Goal: Information Seeking & Learning: Understand process/instructions

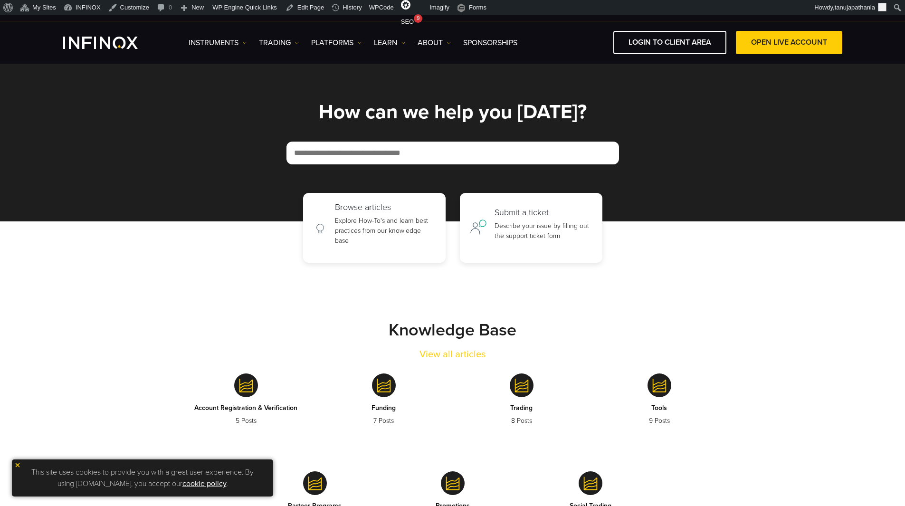
click at [428, 289] on section "Knowledge Base View all articles Account Registration & Verification 5 Posts Fu…" at bounding box center [452, 417] width 905 height 309
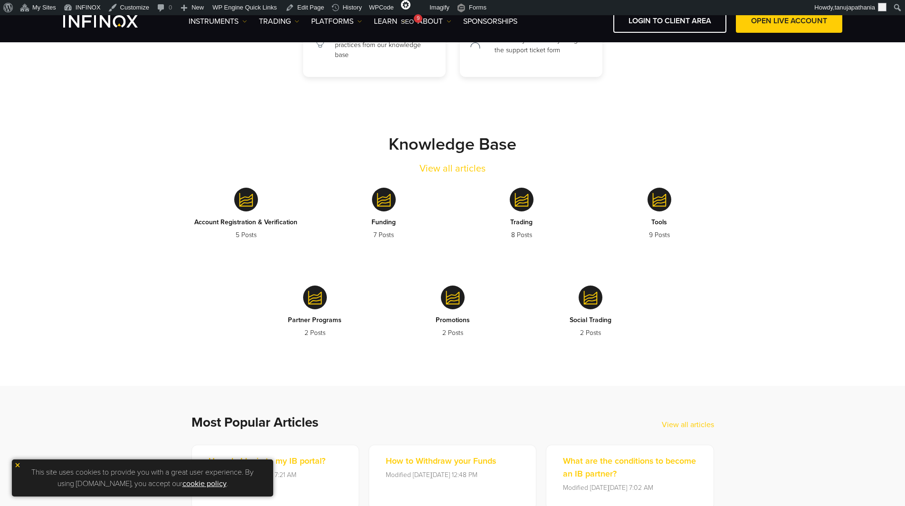
scroll to position [142, 0]
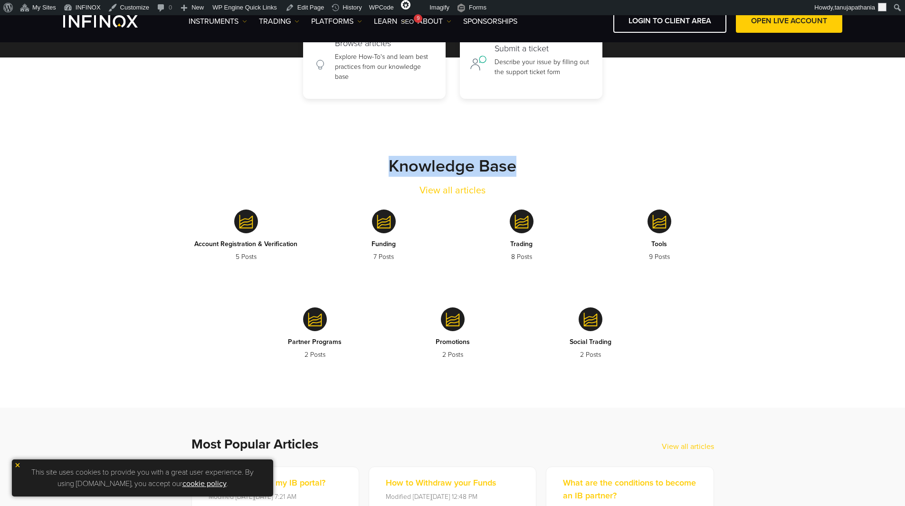
drag, startPoint x: 372, startPoint y: 171, endPoint x: 547, endPoint y: 178, distance: 174.9
click at [547, 178] on div "Knowledge Base View all articles" at bounding box center [452, 177] width 551 height 42
click at [565, 170] on div "Knowledge Base View all articles" at bounding box center [452, 177] width 551 height 42
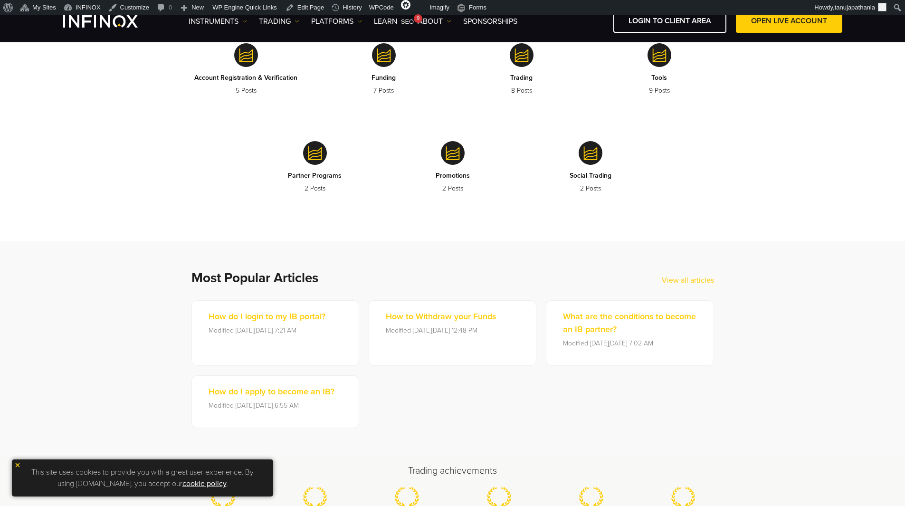
scroll to position [332, 0]
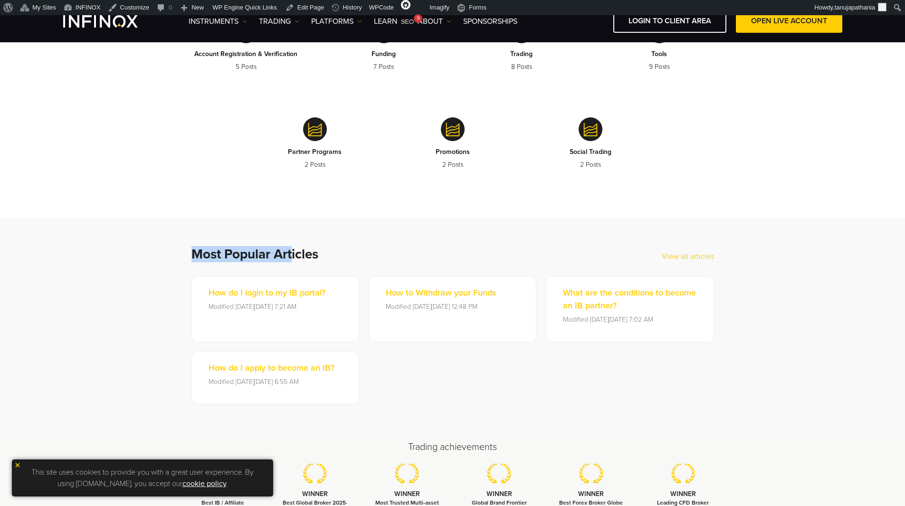
drag, startPoint x: 185, startPoint y: 252, endPoint x: 304, endPoint y: 251, distance: 119.7
click at [299, 251] on div "Most Popular Articles View all articles How do I login to my IB portal? Modifie…" at bounding box center [453, 325] width 570 height 158
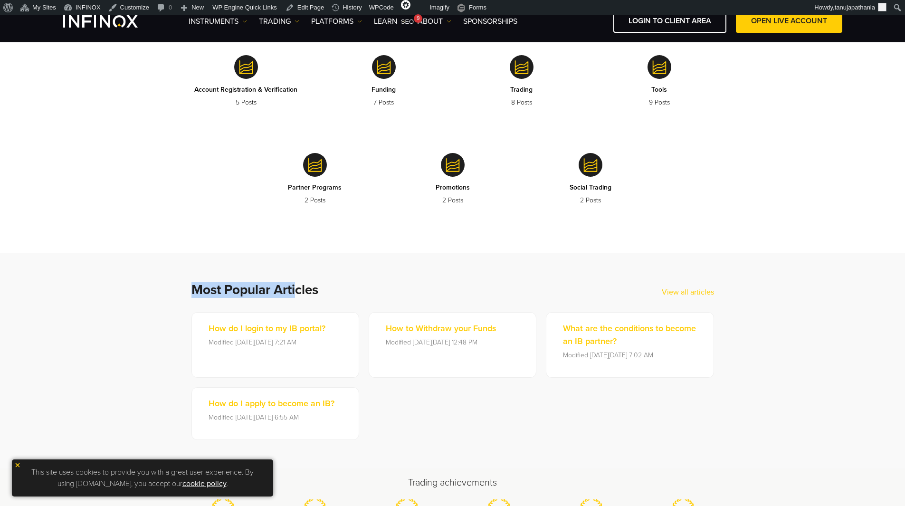
scroll to position [380, 0]
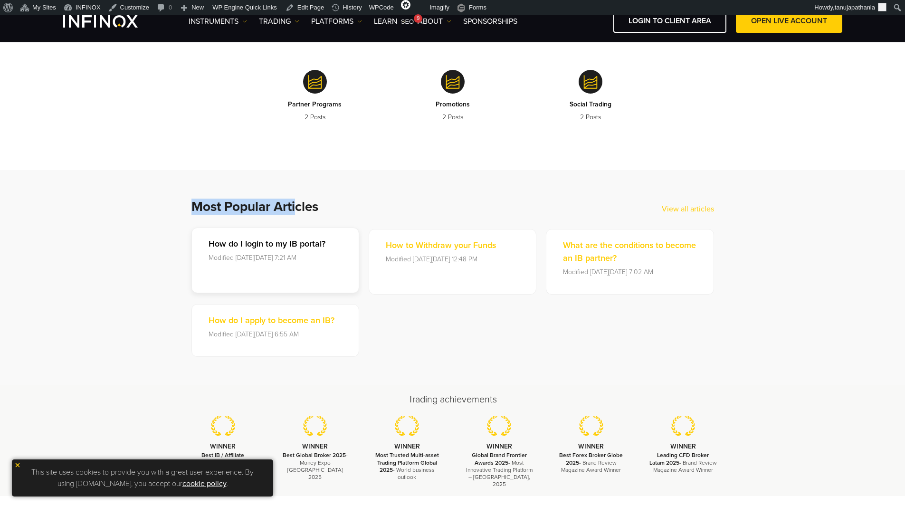
click at [298, 245] on p "How do I login to my IB portal?" at bounding box center [266, 243] width 117 height 13
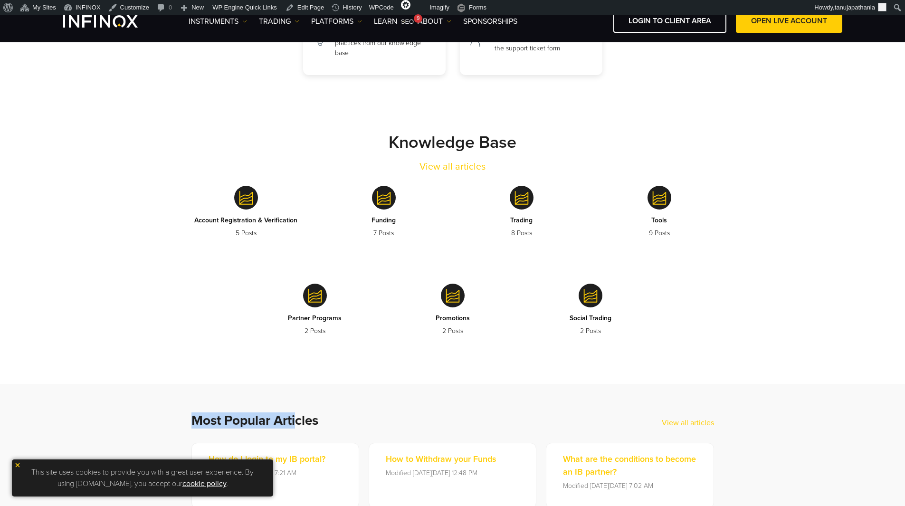
scroll to position [285, 0]
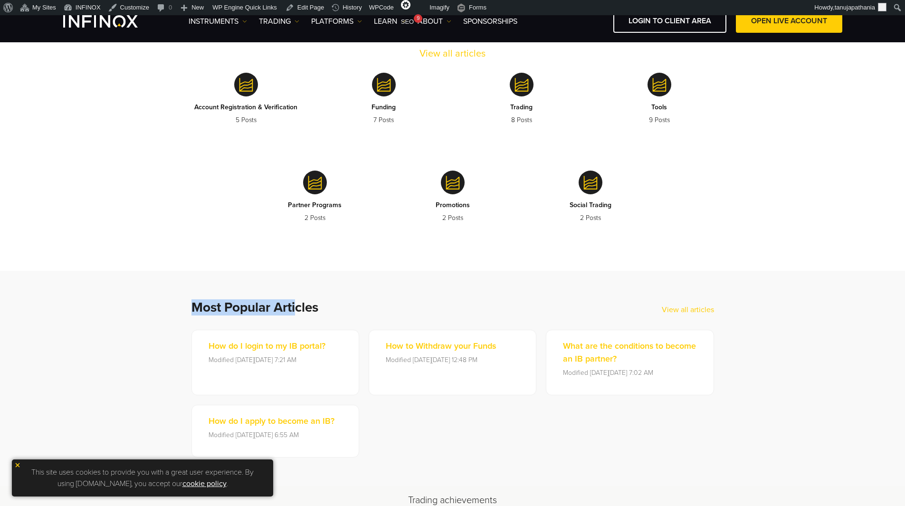
click at [701, 307] on link "View all articles" at bounding box center [688, 309] width 52 height 11
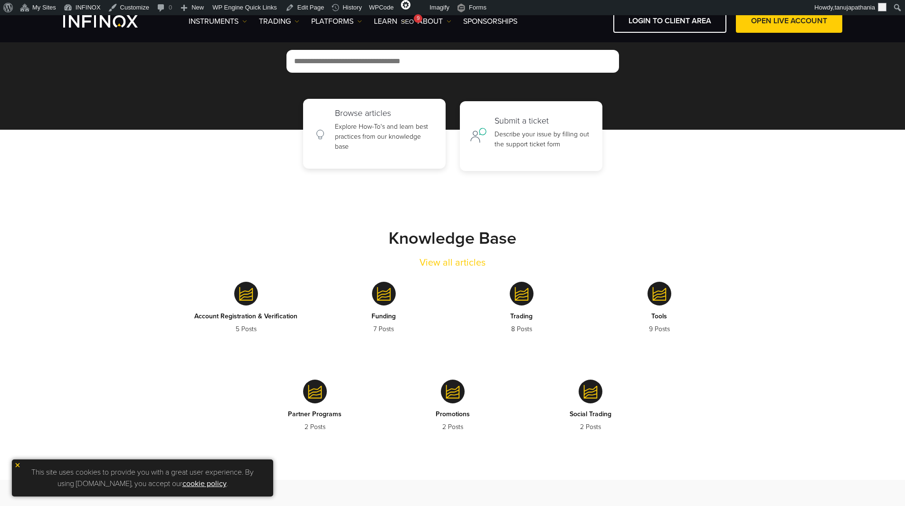
scroll to position [0, 0]
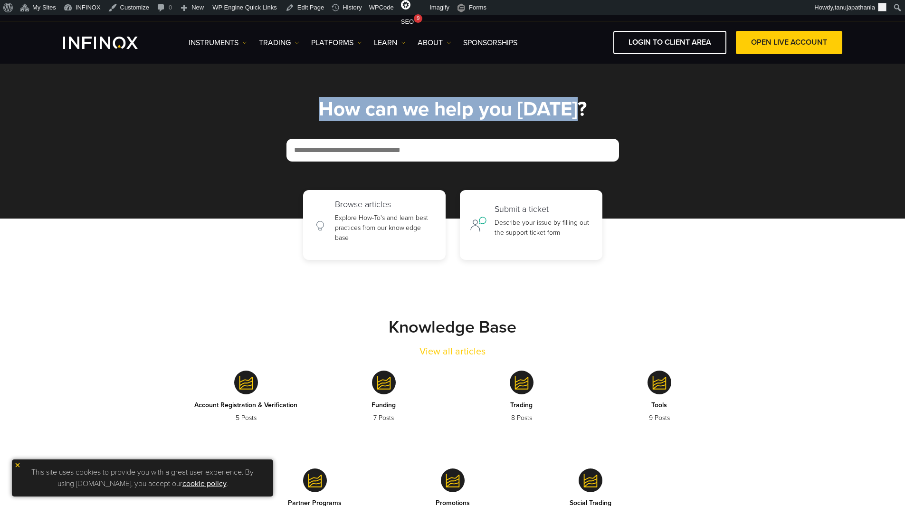
drag, startPoint x: 367, startPoint y: 107, endPoint x: 664, endPoint y: 112, distance: 297.8
click at [664, 112] on h1 "How can we help you today?" at bounding box center [452, 109] width 551 height 21
click at [448, 95] on section "How can we help you today?" at bounding box center [452, 140] width 905 height 158
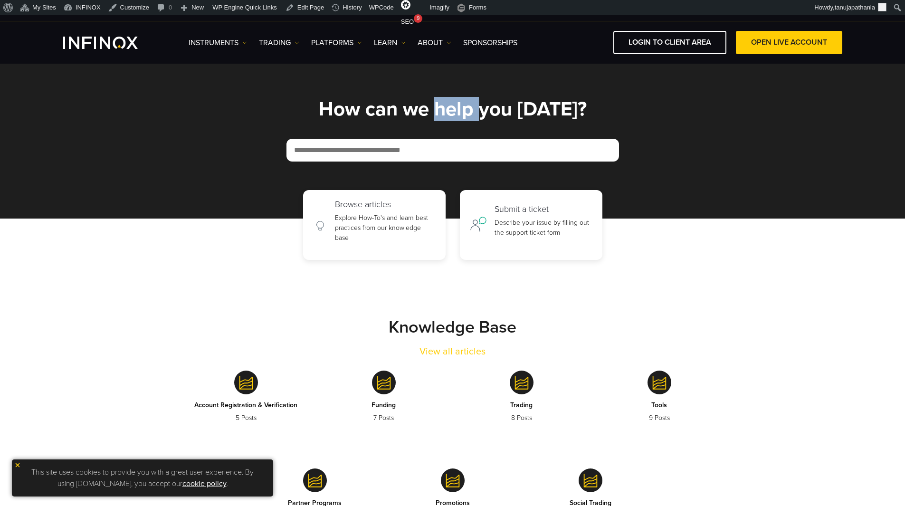
click at [448, 95] on section "How can we help you today?" at bounding box center [452, 140] width 905 height 158
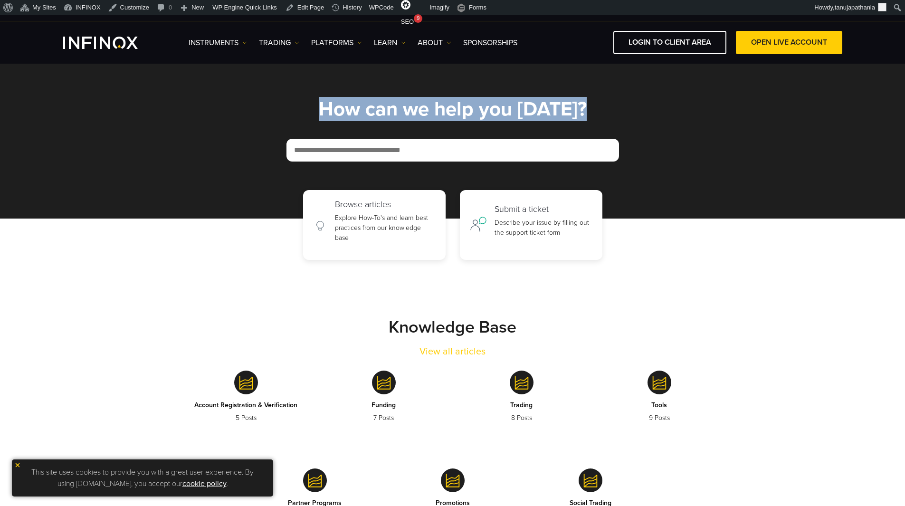
click at [448, 95] on section "How can we help you today?" at bounding box center [452, 140] width 905 height 158
click at [585, 91] on section "How can we help you today?" at bounding box center [452, 140] width 905 height 158
drag, startPoint x: 608, startPoint y: 109, endPoint x: 267, endPoint y: 115, distance: 341.0
click at [267, 115] on h1 "How can we help you today?" at bounding box center [452, 109] width 551 height 21
click at [302, 107] on h1 "How can we help you today?" at bounding box center [452, 109] width 551 height 21
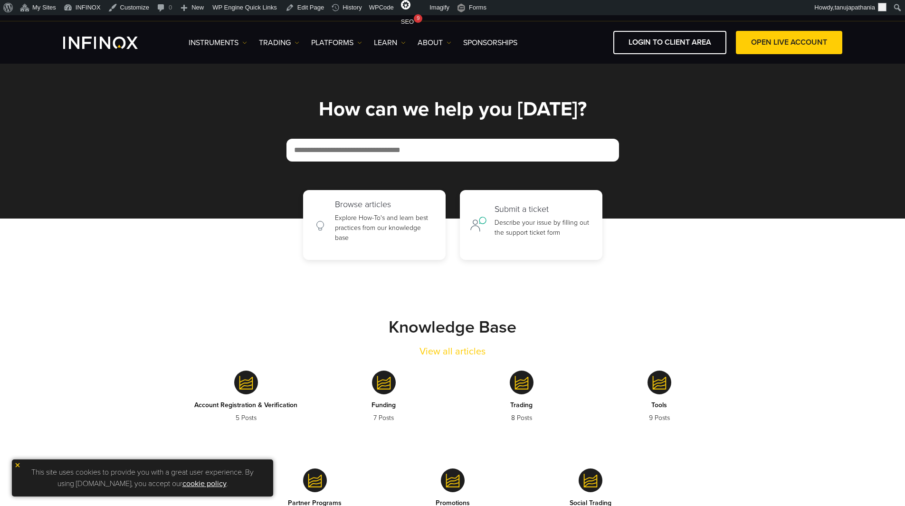
click at [323, 107] on h1 "How can we help you today?" at bounding box center [452, 109] width 551 height 21
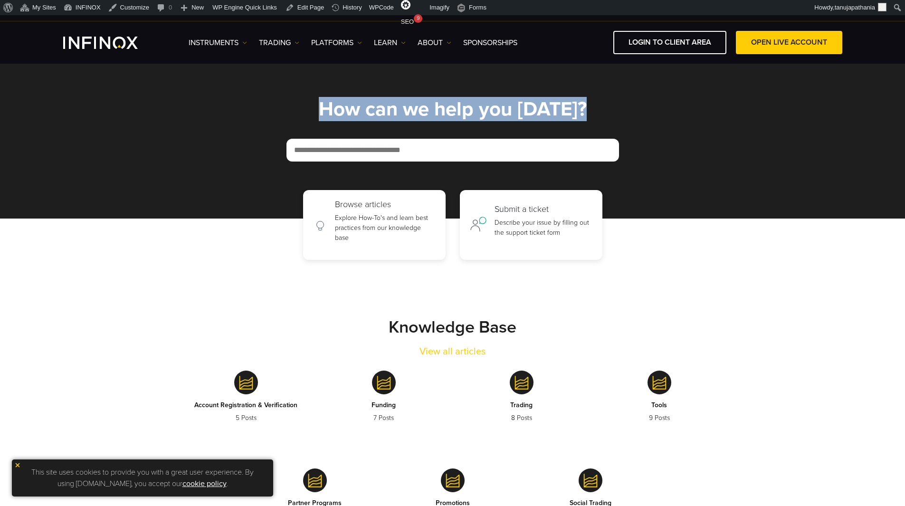
click at [323, 107] on h1 "How can we help you today?" at bounding box center [452, 109] width 551 height 21
click at [455, 118] on h1 "How can we help you today?" at bounding box center [452, 109] width 551 height 21
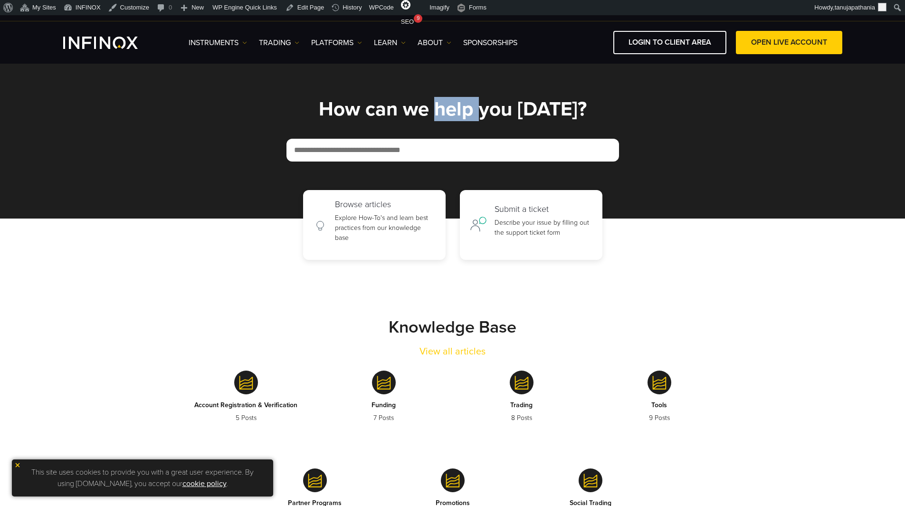
click at [455, 118] on h1 "How can we help you today?" at bounding box center [452, 109] width 551 height 21
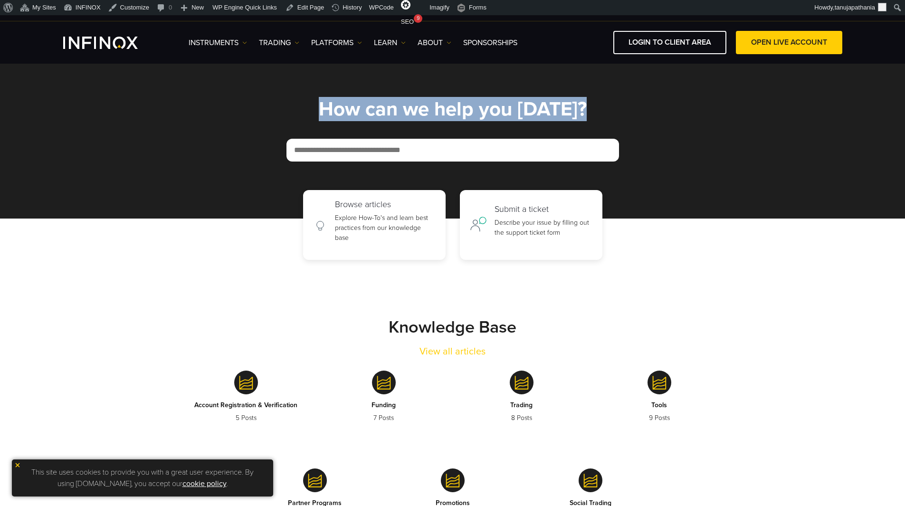
click at [455, 118] on h1 "How can we help you today?" at bounding box center [452, 109] width 551 height 21
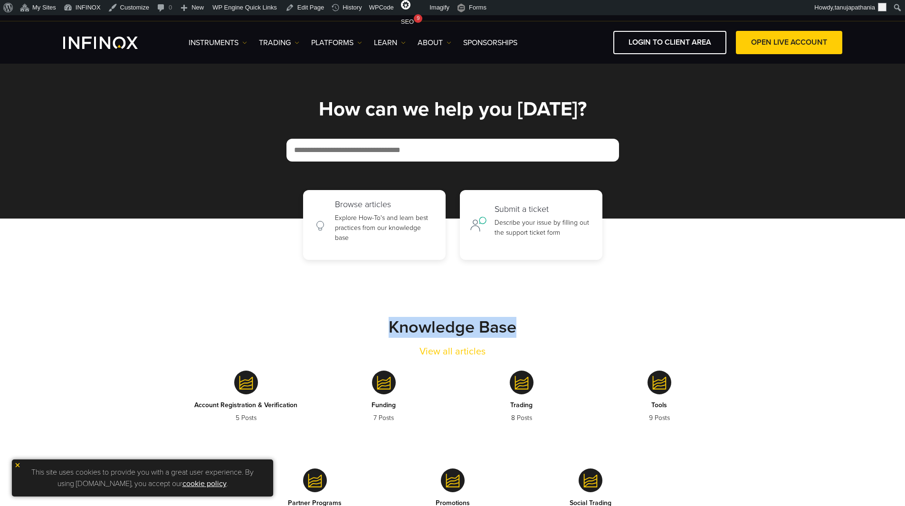
drag, startPoint x: 388, startPoint y: 323, endPoint x: 530, endPoint y: 325, distance: 141.5
click at [530, 325] on div "Knowledge Base View all articles" at bounding box center [452, 338] width 551 height 42
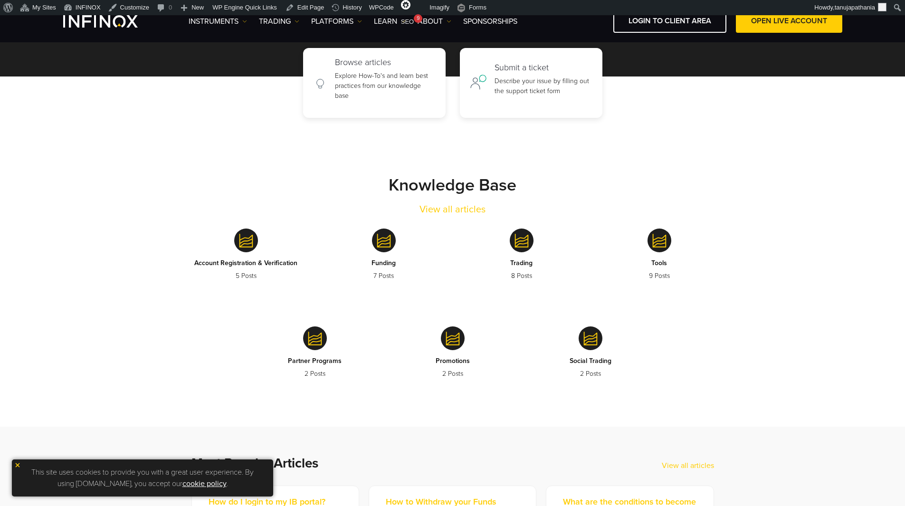
scroll to position [142, 0]
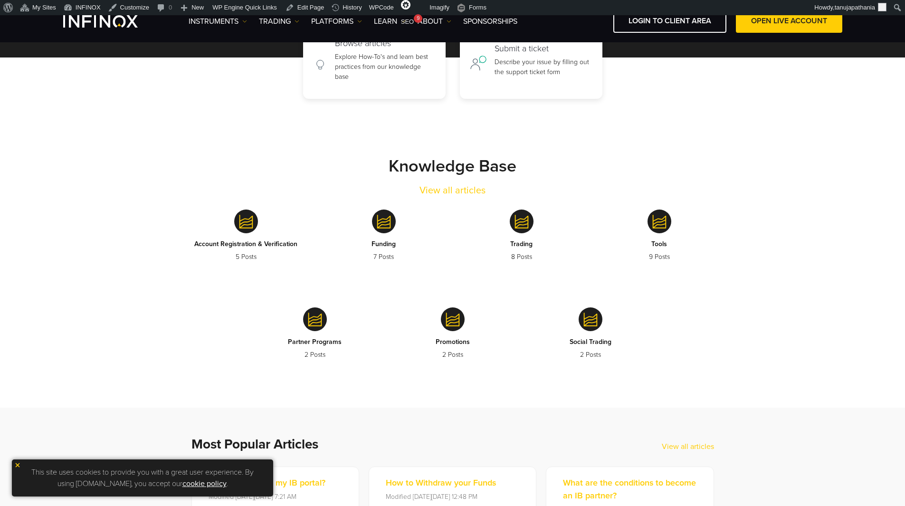
click at [425, 166] on strong "Knowledge Base" at bounding box center [452, 166] width 128 height 20
click at [541, 165] on div "Knowledge Base View all articles" at bounding box center [452, 177] width 551 height 42
click at [400, 162] on strong "Knowledge Base" at bounding box center [452, 166] width 128 height 20
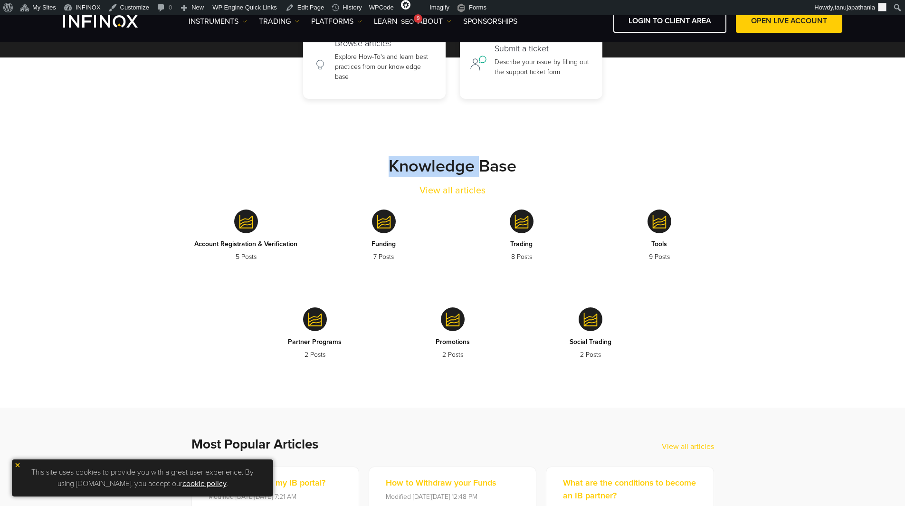
click at [400, 162] on strong "Knowledge Base" at bounding box center [452, 166] width 128 height 20
click at [532, 156] on div "Knowledge Base View all articles" at bounding box center [452, 177] width 551 height 42
drag, startPoint x: 394, startPoint y: 187, endPoint x: 512, endPoint y: 191, distance: 117.8
click at [512, 191] on div "Knowledge Base View all articles" at bounding box center [452, 177] width 551 height 42
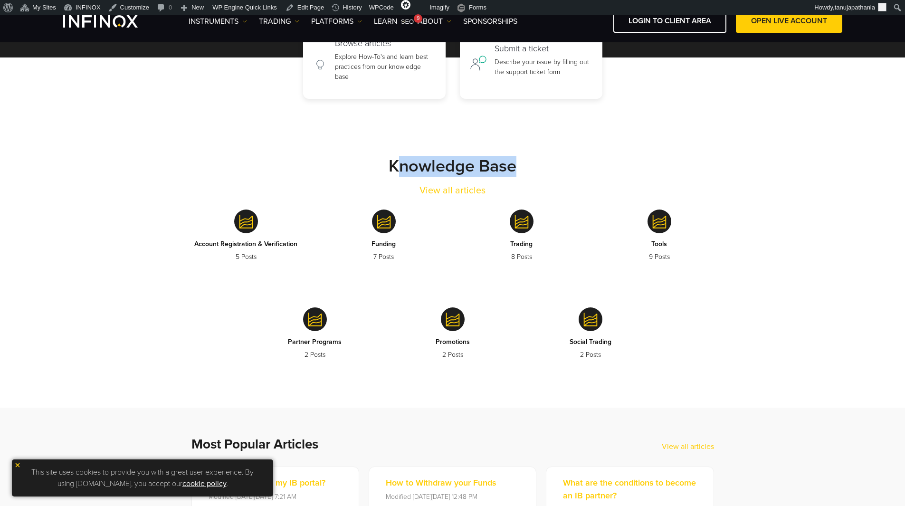
click at [539, 187] on div "Knowledge Base View all articles" at bounding box center [452, 177] width 551 height 42
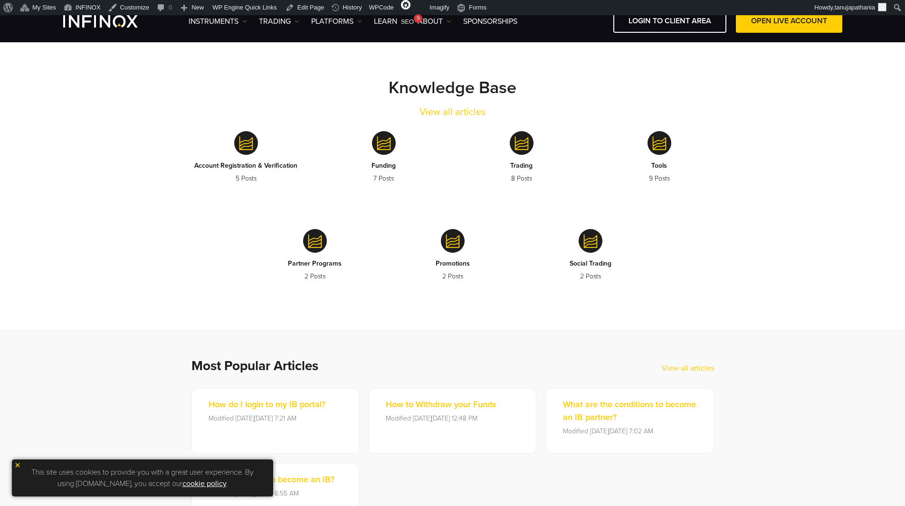
scroll to position [237, 0]
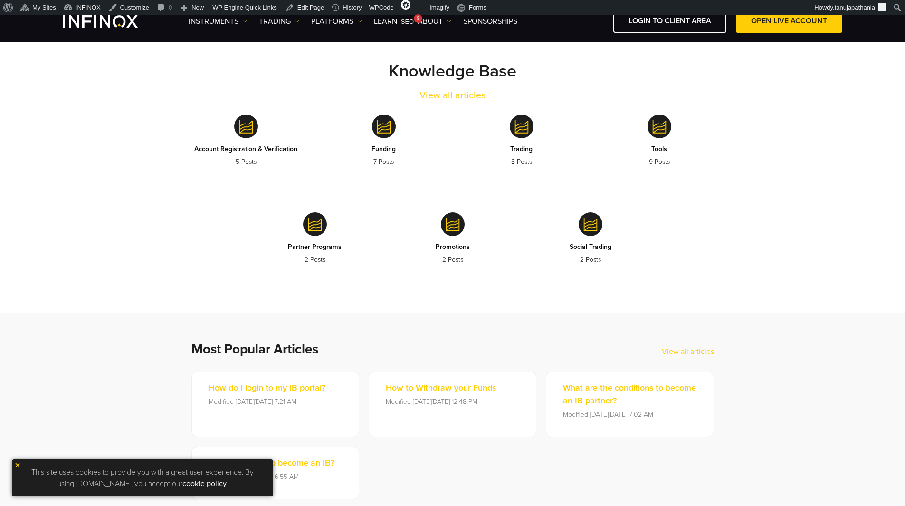
drag, startPoint x: 186, startPoint y: 337, endPoint x: 242, endPoint y: 340, distance: 56.6
click at [197, 339] on section "Most Popular Articles View all articles How do I login to my IB portal? Modifie…" at bounding box center [452, 419] width 905 height 215
click at [356, 342] on h2 "Most Popular Articles" at bounding box center [426, 349] width 470 height 16
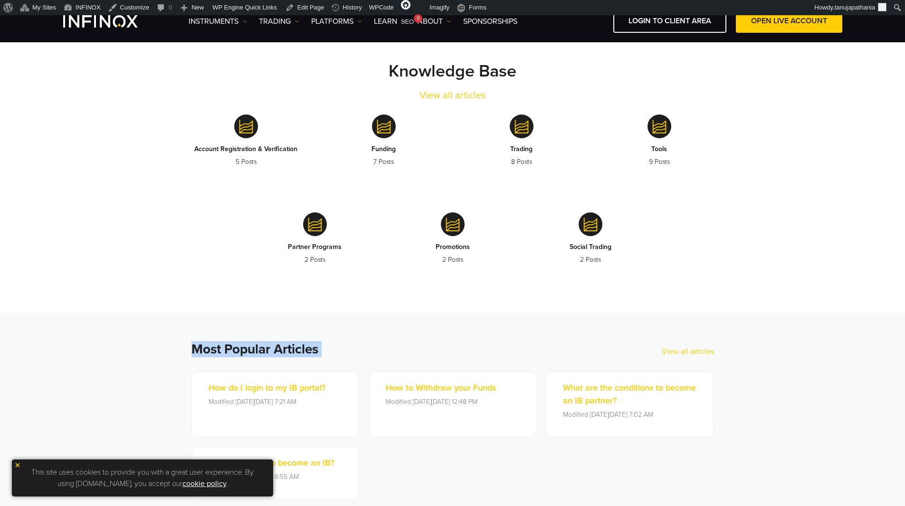
click at [286, 351] on h2 "Most Popular Articles" at bounding box center [426, 349] width 470 height 16
click at [535, 345] on h2 "Most Popular Articles" at bounding box center [426, 349] width 470 height 16
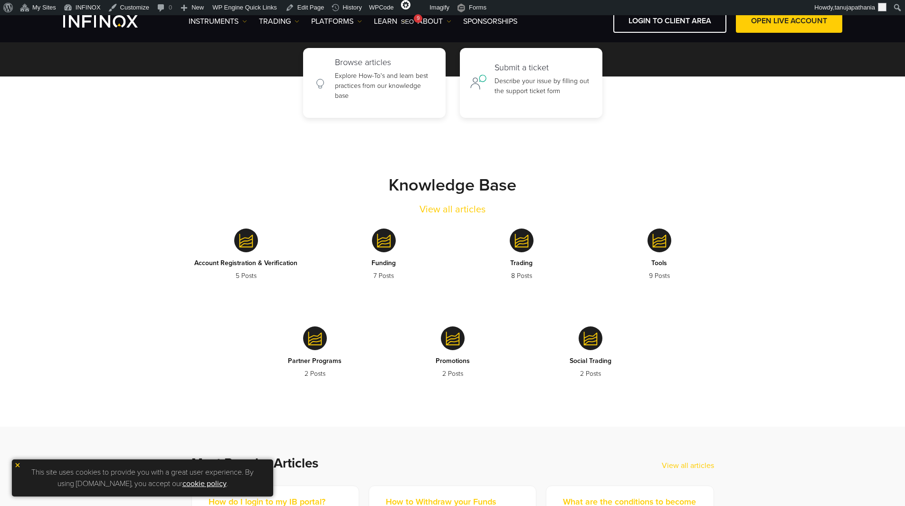
scroll to position [47, 0]
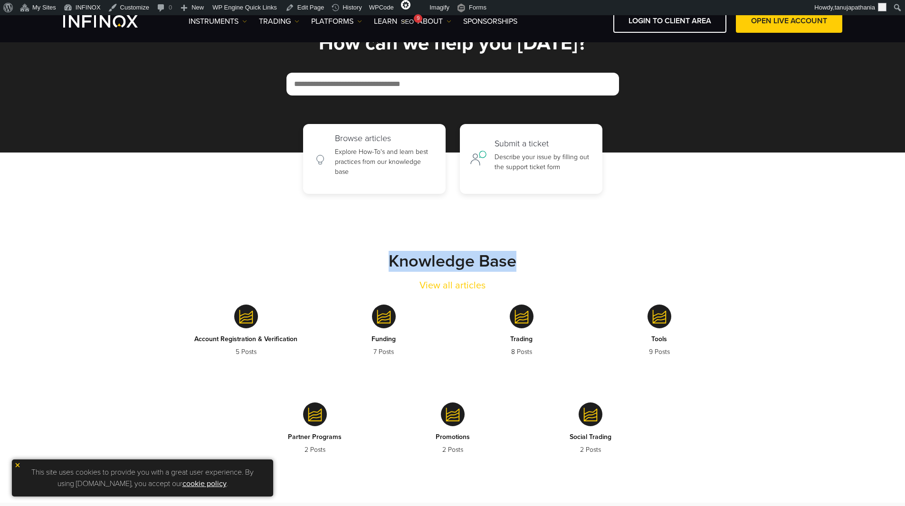
drag, startPoint x: 360, startPoint y: 268, endPoint x: 528, endPoint y: 289, distance: 168.5
click at [528, 289] on div "Knowledge Base View all articles" at bounding box center [452, 272] width 551 height 42
click at [582, 276] on div "Knowledge Base View all articles" at bounding box center [452, 272] width 551 height 42
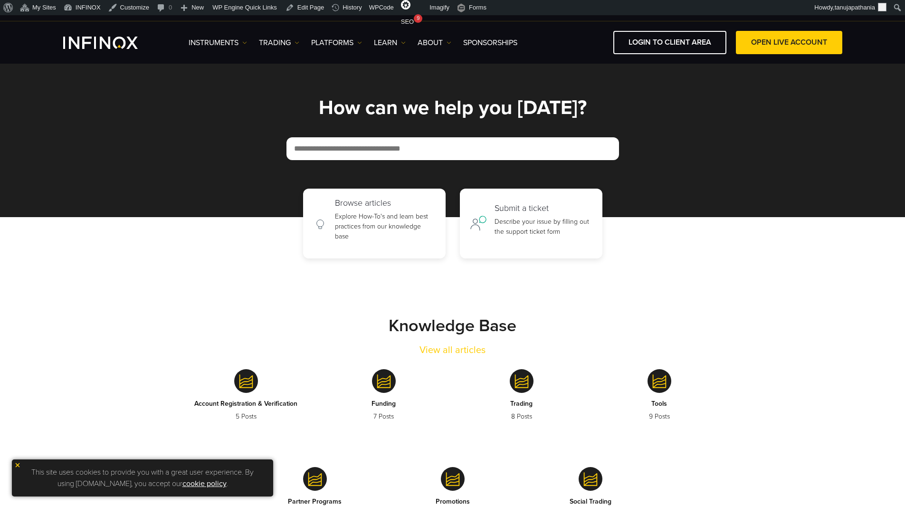
click at [336, 108] on h1 "How can we help you today?" at bounding box center [452, 107] width 551 height 21
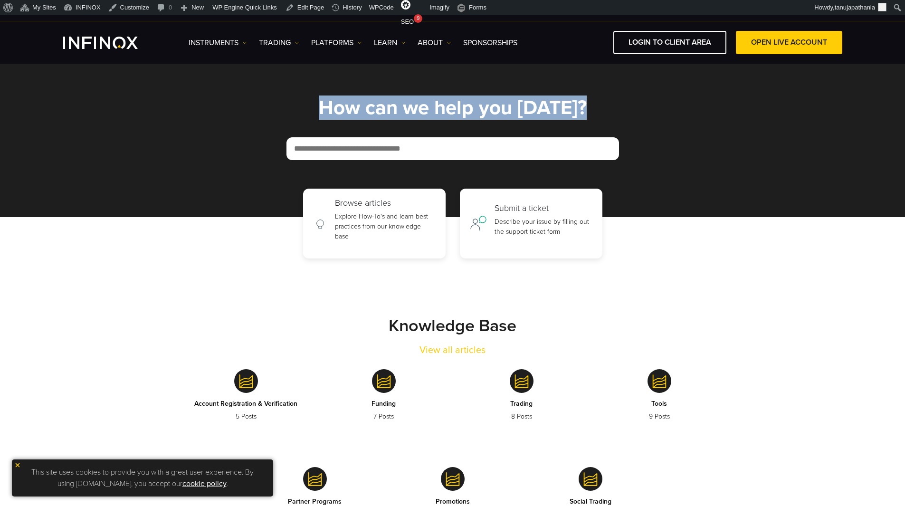
click at [336, 108] on h1 "How can we help you today?" at bounding box center [452, 107] width 551 height 21
click at [248, 98] on h1 "How can we help you today?" at bounding box center [452, 107] width 551 height 21
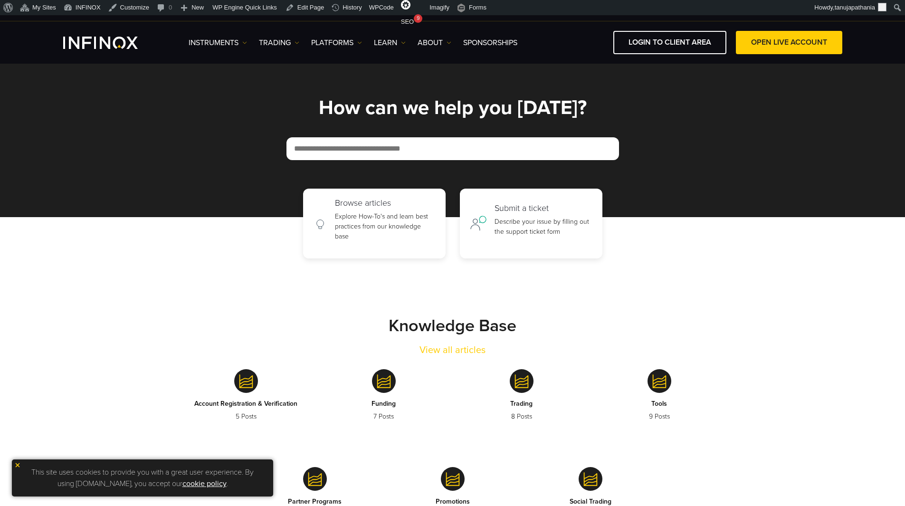
click at [420, 107] on h1 "How can we help you today?" at bounding box center [452, 107] width 551 height 21
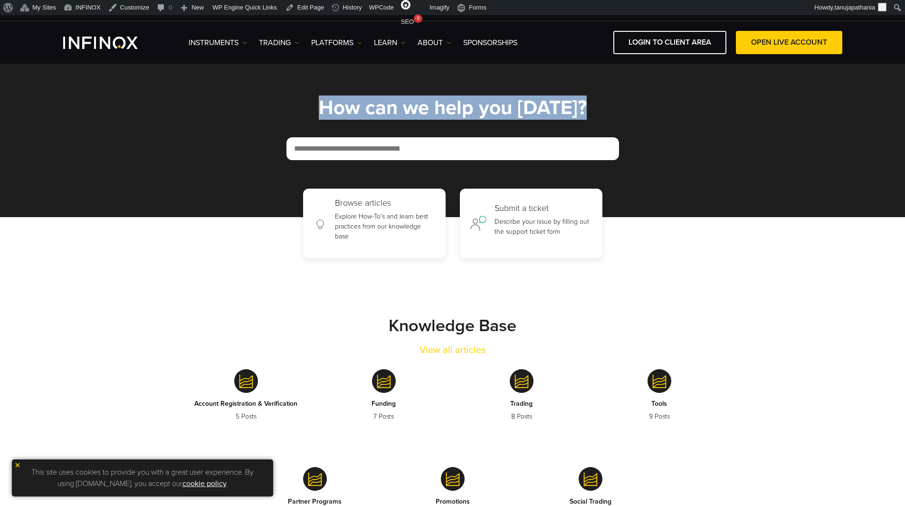
click at [420, 107] on h1 "How can we help you today?" at bounding box center [452, 107] width 551 height 21
click at [375, 102] on h1 "How can we help you today?" at bounding box center [452, 107] width 551 height 21
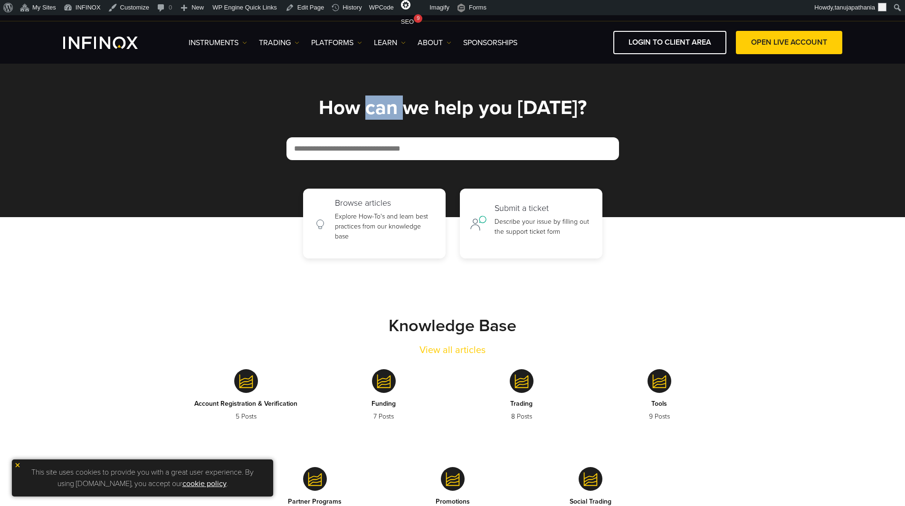
click at [375, 102] on h1 "How can we help you today?" at bounding box center [452, 107] width 551 height 21
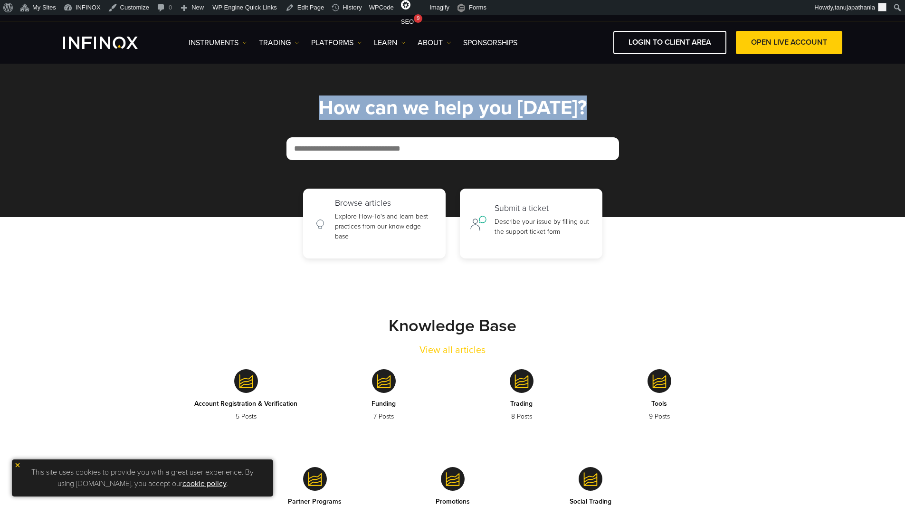
click at [375, 102] on h1 "How can we help you today?" at bounding box center [452, 107] width 551 height 21
click at [79, 104] on section "How can we help you today?" at bounding box center [452, 138] width 905 height 158
click at [352, 113] on h1 "How can we help you today?" at bounding box center [452, 107] width 551 height 21
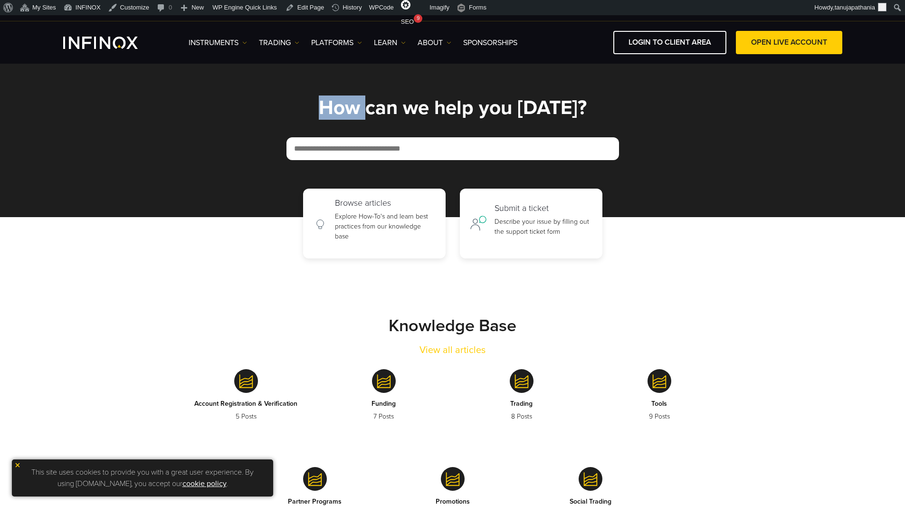
click at [352, 113] on h1 "How can we help you today?" at bounding box center [452, 107] width 551 height 21
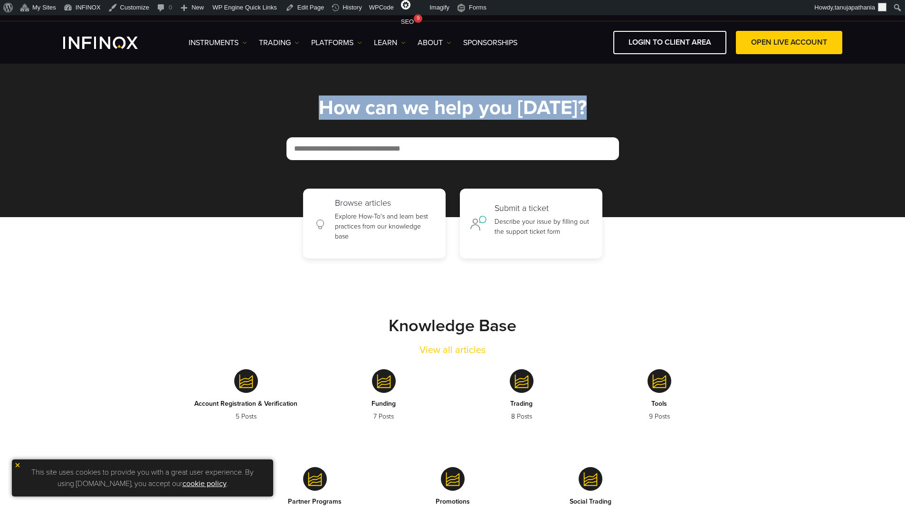
click at [352, 113] on h1 "How can we help you today?" at bounding box center [452, 107] width 551 height 21
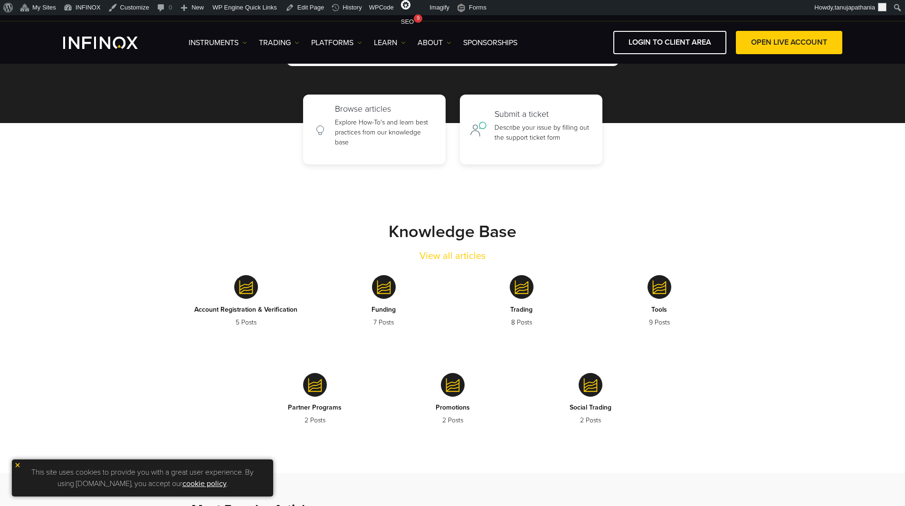
scroll to position [95, 0]
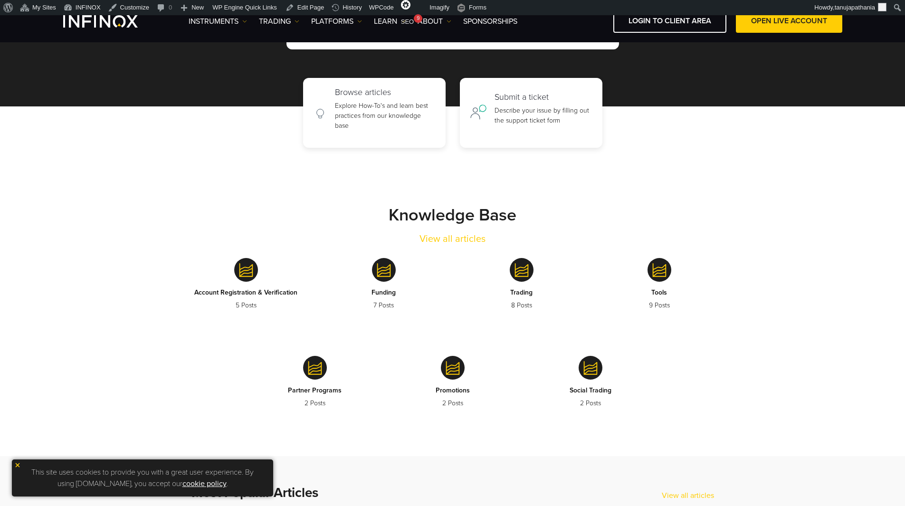
click at [408, 217] on strong "Knowledge Base" at bounding box center [452, 215] width 128 height 20
click at [532, 210] on div "Knowledge Base View all articles" at bounding box center [452, 226] width 551 height 42
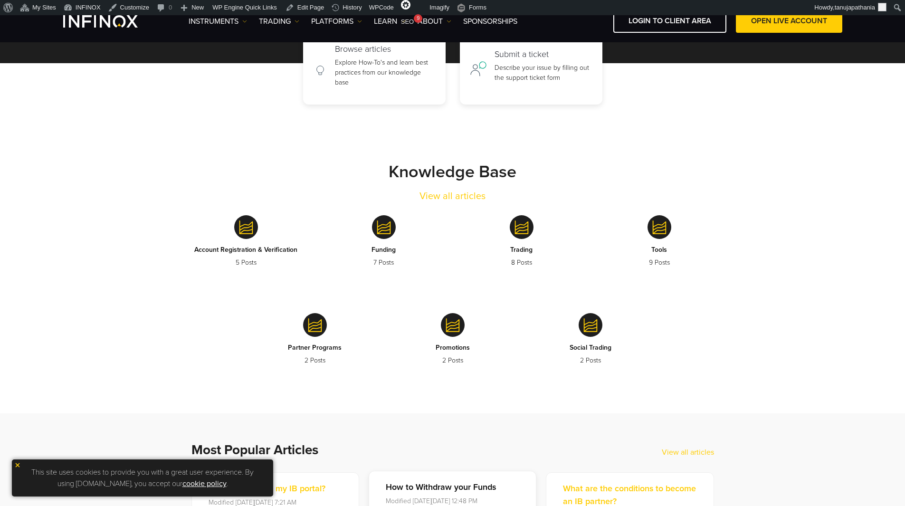
scroll to position [0, 0]
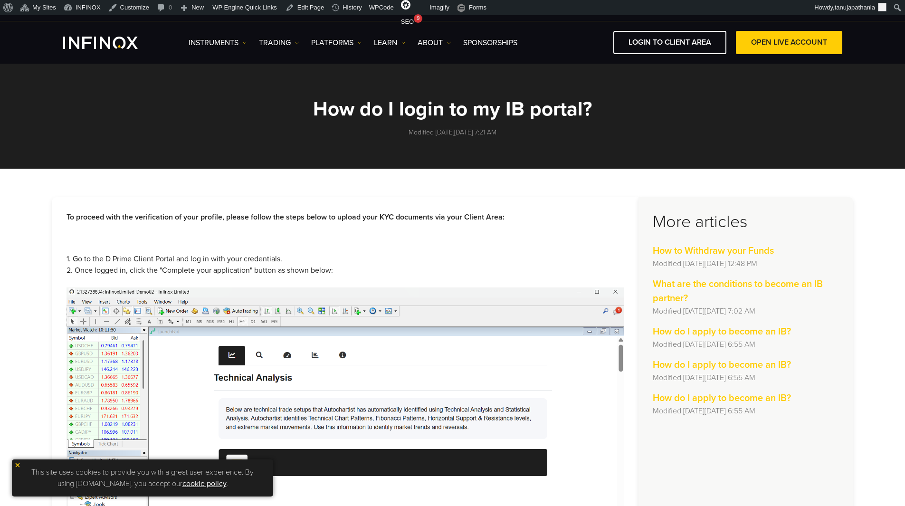
drag, startPoint x: 399, startPoint y: 130, endPoint x: 548, endPoint y: 139, distance: 148.4
click at [548, 139] on section "How do I login to my IB portal? Modified on Wed, 20 Aug at 7:21 AM" at bounding box center [452, 115] width 905 height 108
drag, startPoint x: 644, startPoint y: 211, endPoint x: 823, endPoint y: 422, distance: 276.3
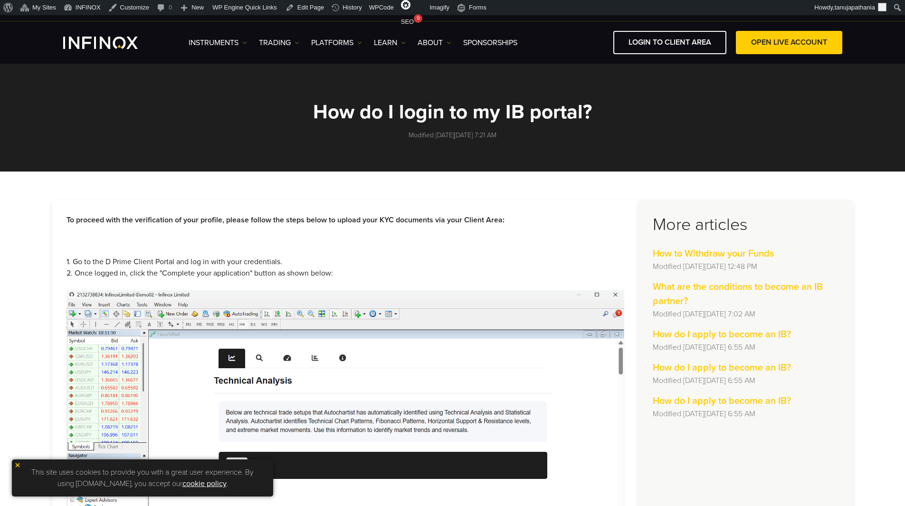
click at [710, 223] on h3 "More articles" at bounding box center [745, 224] width 186 height 21
